Goal: Find specific page/section: Find specific page/section

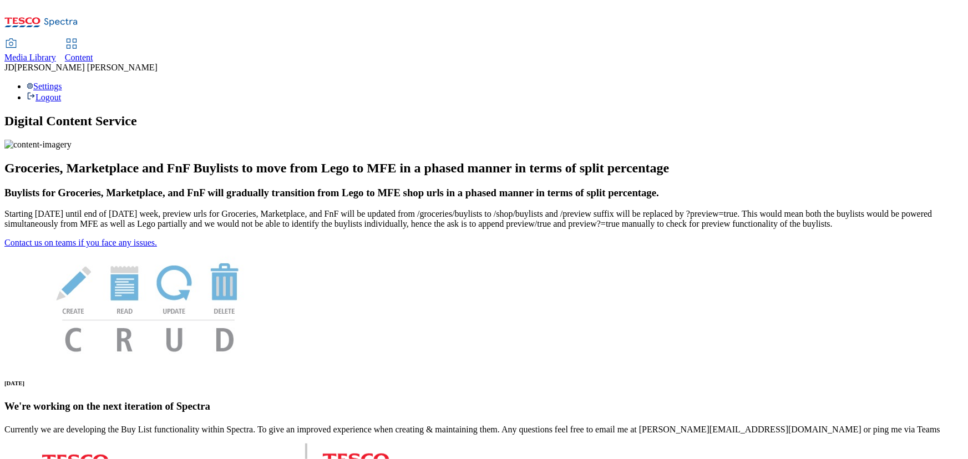
click at [56, 53] on span "Media Library" at bounding box center [30, 57] width 52 height 9
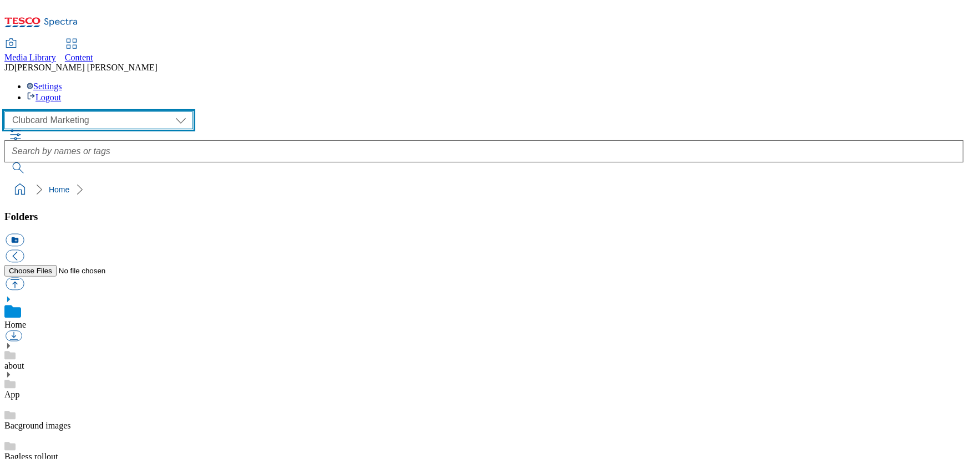
click at [44, 111] on select "Clubcard Marketing Dotcom UK FnF Stores GHS Marketing UK GHS Product UK Realfood" at bounding box center [98, 120] width 189 height 18
select select "flare-ghs-mktg"
click at [7, 111] on select "Clubcard Marketing Dotcom UK FnF Stores GHS Marketing UK GHS Product UK Realfood" at bounding box center [98, 120] width 189 height 18
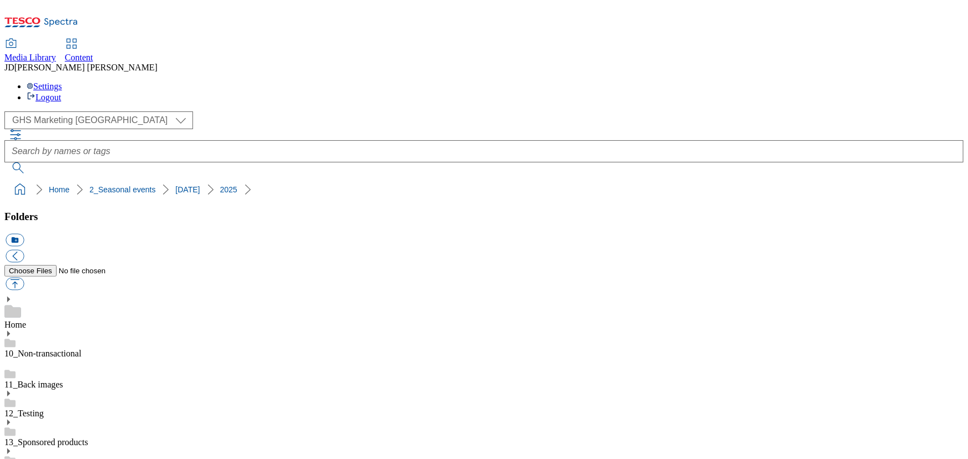
scroll to position [454, 0]
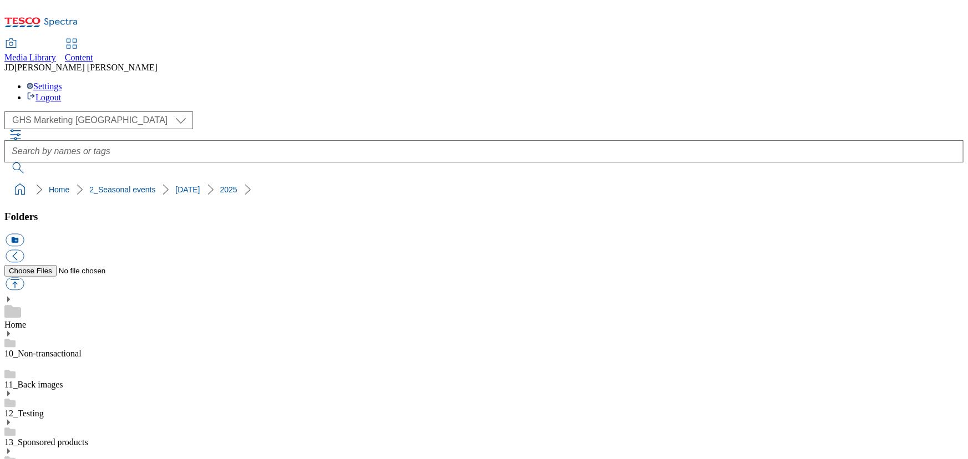
scroll to position [403, 0]
